Goal: Task Accomplishment & Management: Manage account settings

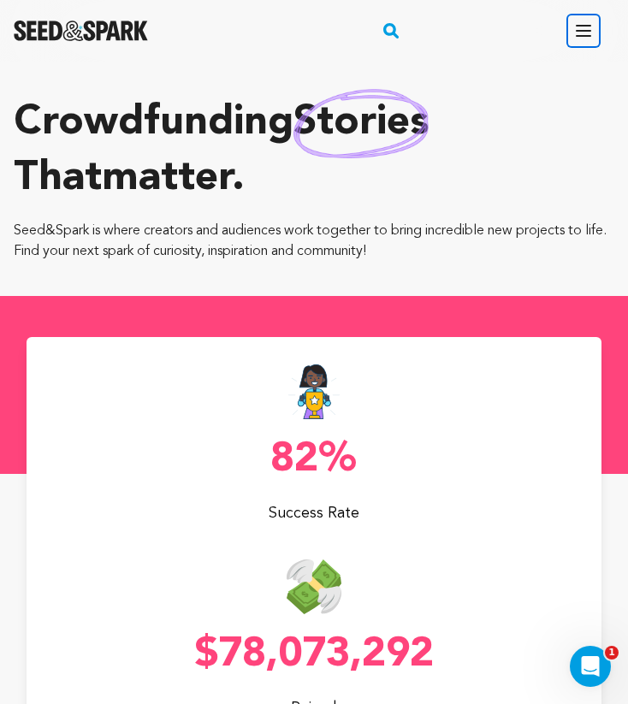
click at [589, 35] on icon "button" at bounding box center [583, 31] width 14 height 10
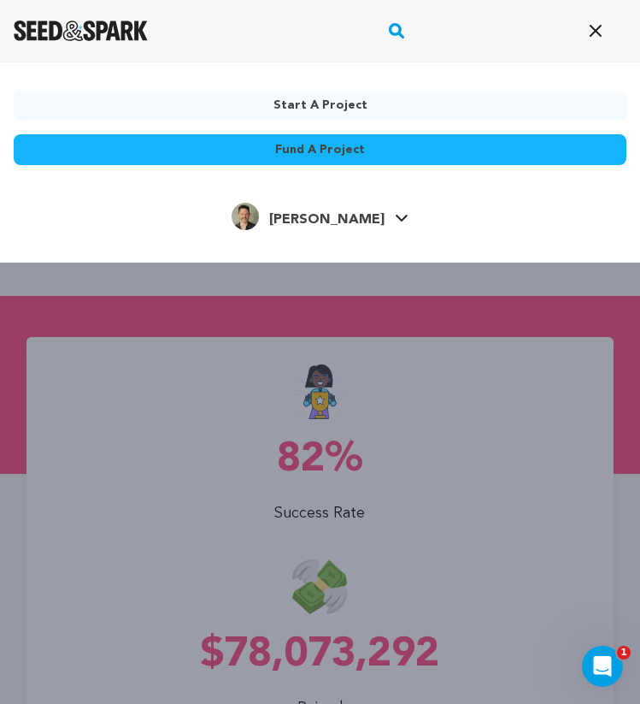
click at [379, 214] on div "[PERSON_NAME] [PERSON_NAME]" at bounding box center [320, 217] width 613 height 36
click at [395, 221] on icon at bounding box center [402, 218] width 14 height 9
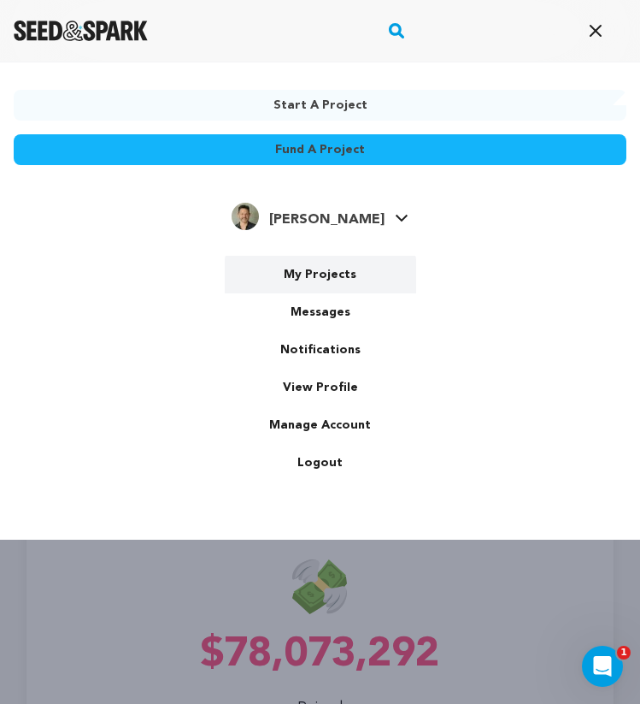
click at [329, 274] on link "My Projects" at bounding box center [321, 275] width 192 height 38
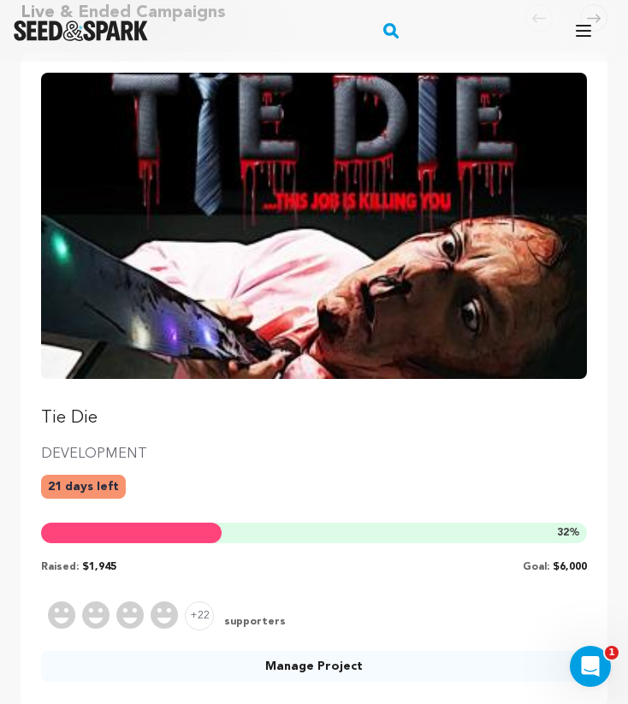
scroll to position [546, 0]
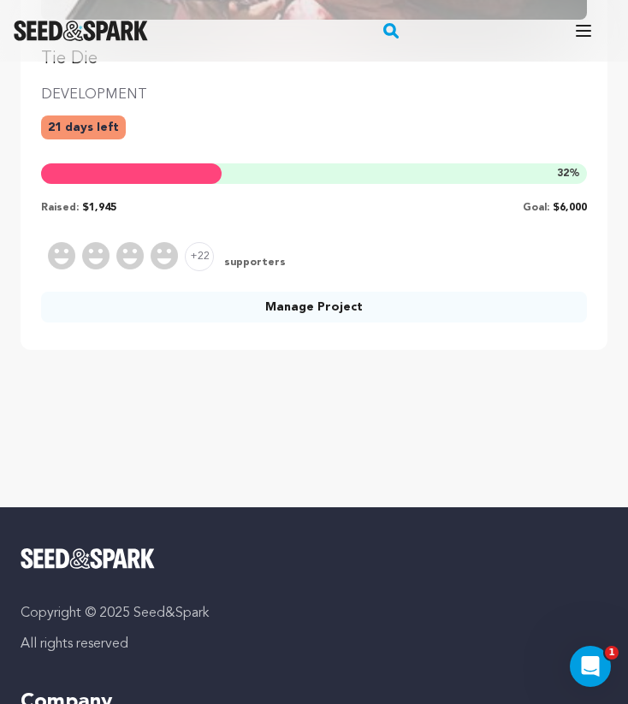
click at [320, 304] on link "Manage Project" at bounding box center [314, 307] width 546 height 31
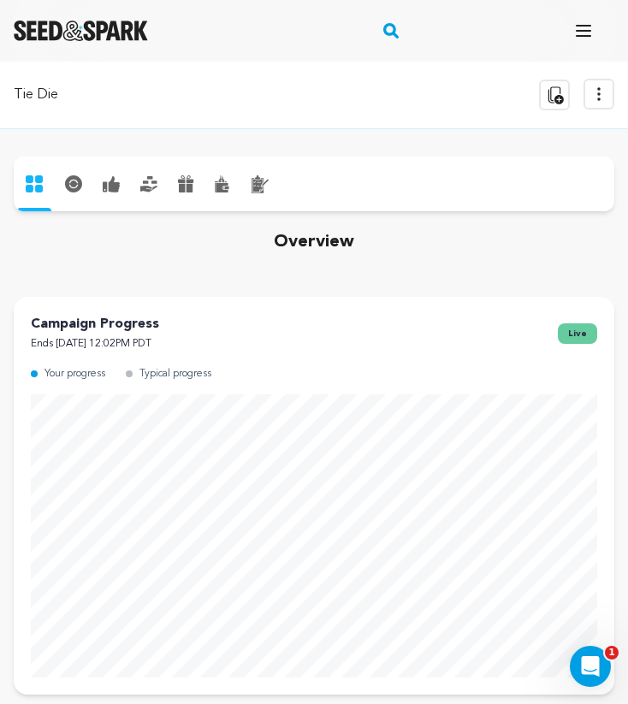
click at [109, 183] on icon at bounding box center [114, 184] width 11 height 16
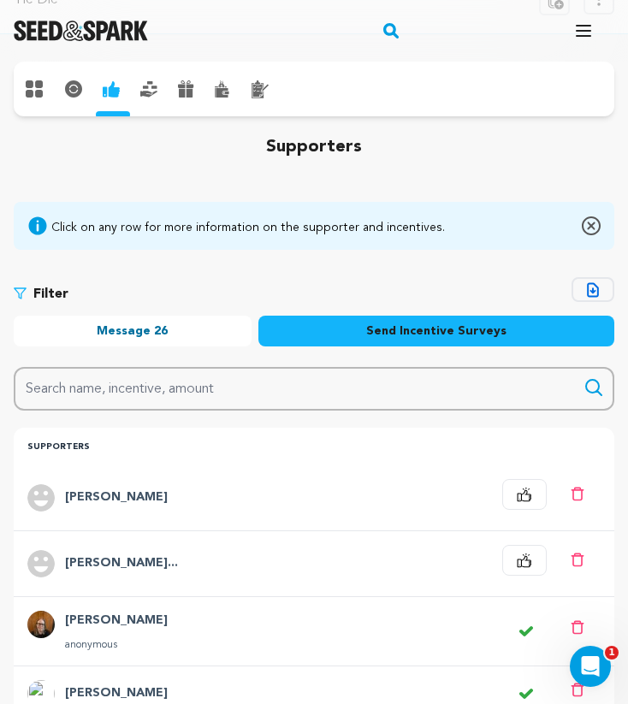
scroll to position [26, 0]
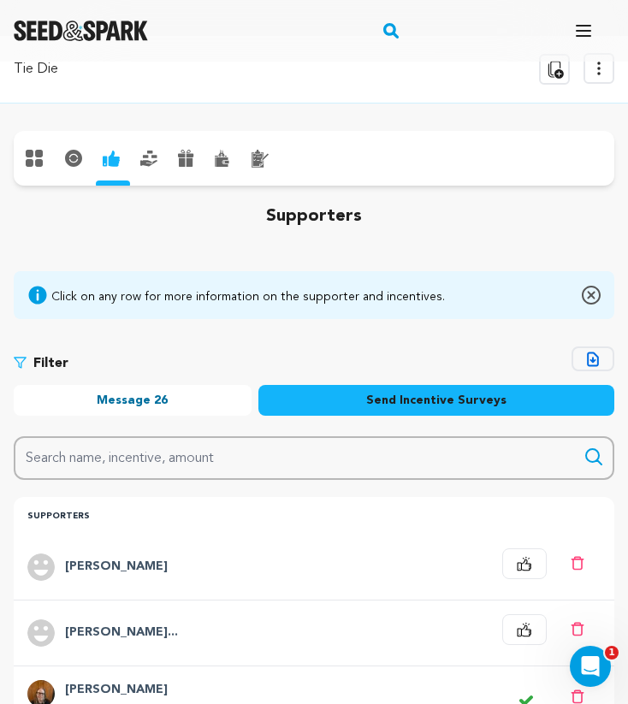
click at [145, 397] on button "Message 26" at bounding box center [133, 400] width 238 height 31
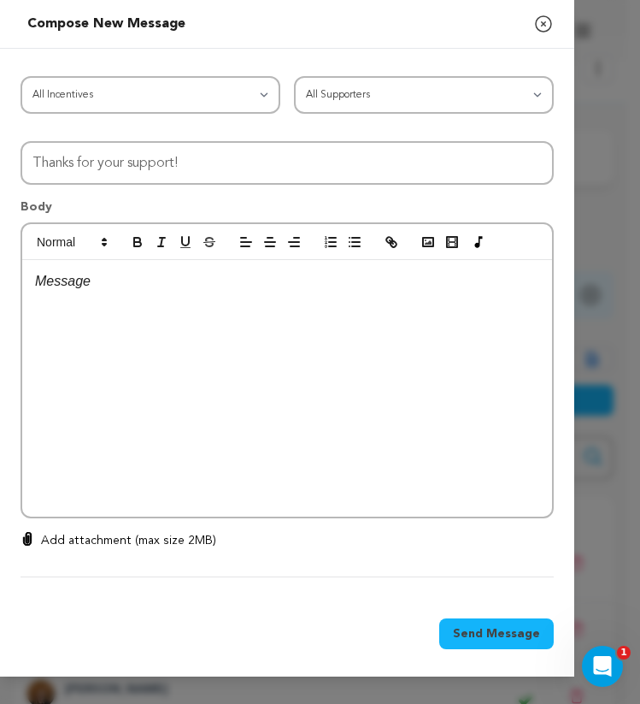
click at [548, 26] on icon "button" at bounding box center [544, 24] width 21 height 21
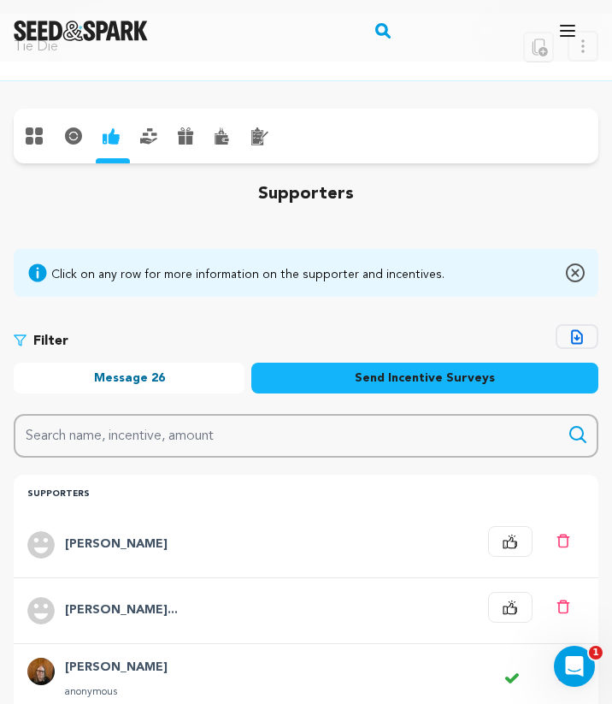
scroll to position [0, 0]
